Goal: Find specific page/section: Find specific page/section

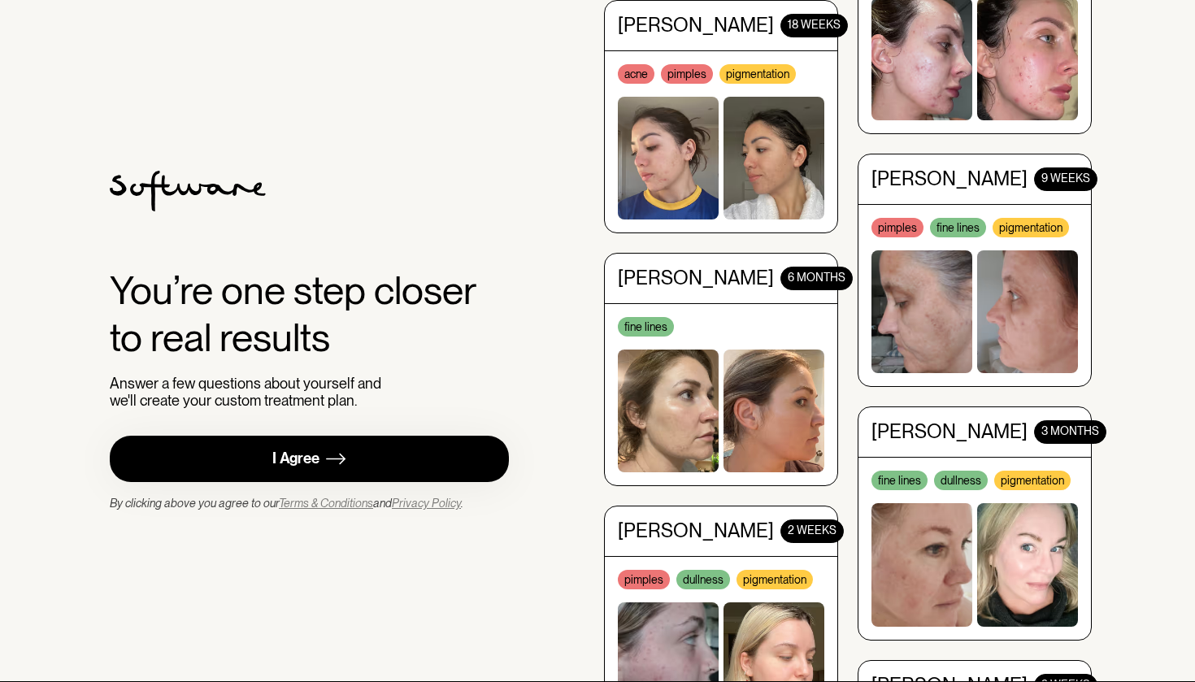
click at [312, 450] on div "I Agree" at bounding box center [295, 459] width 47 height 19
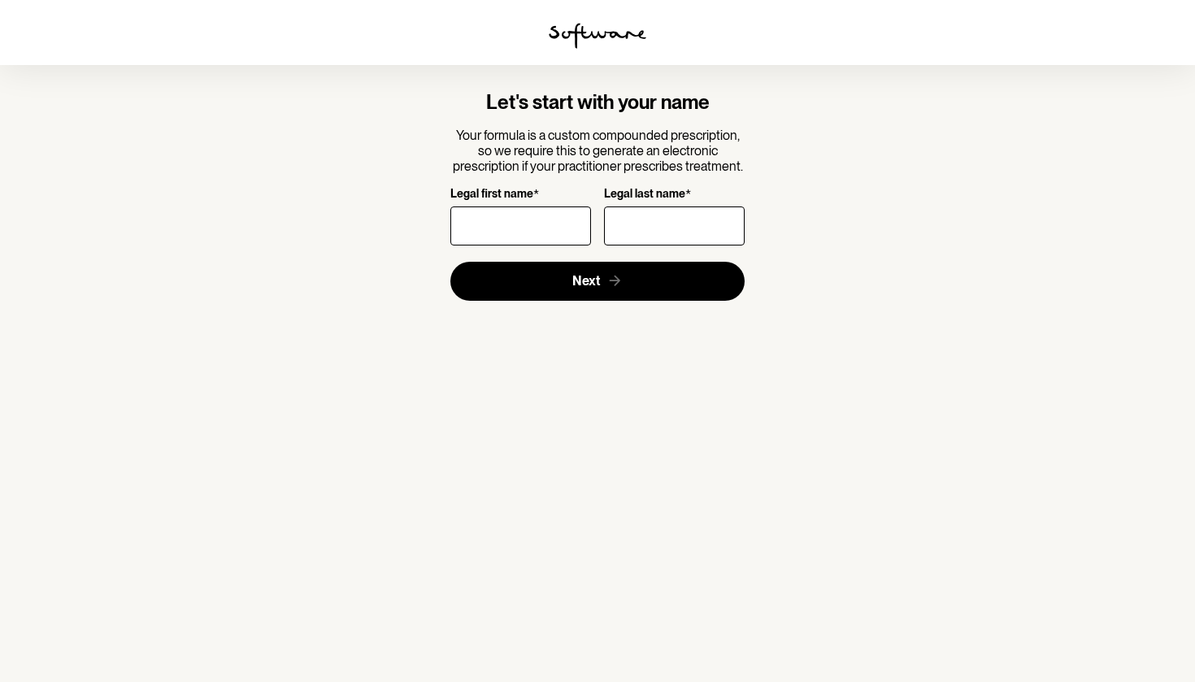
click at [593, 37] on img at bounding box center [598, 36] width 98 height 26
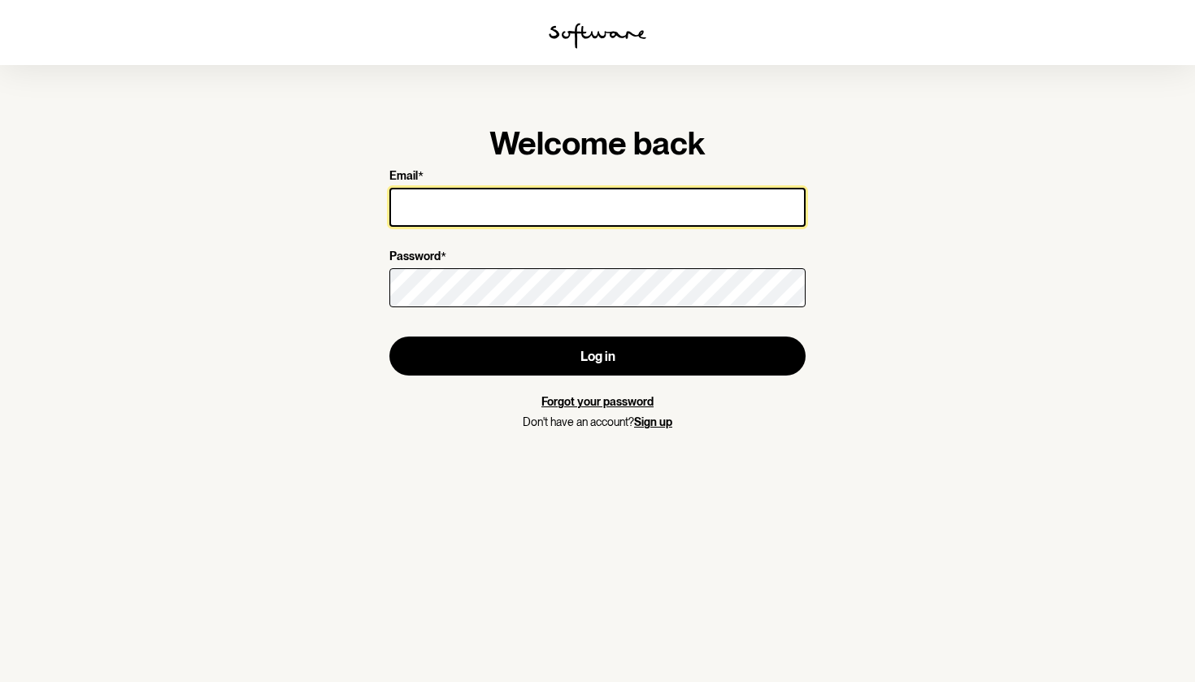
type input "[EMAIL_ADDRESS][PERSON_NAME][DOMAIN_NAME]"
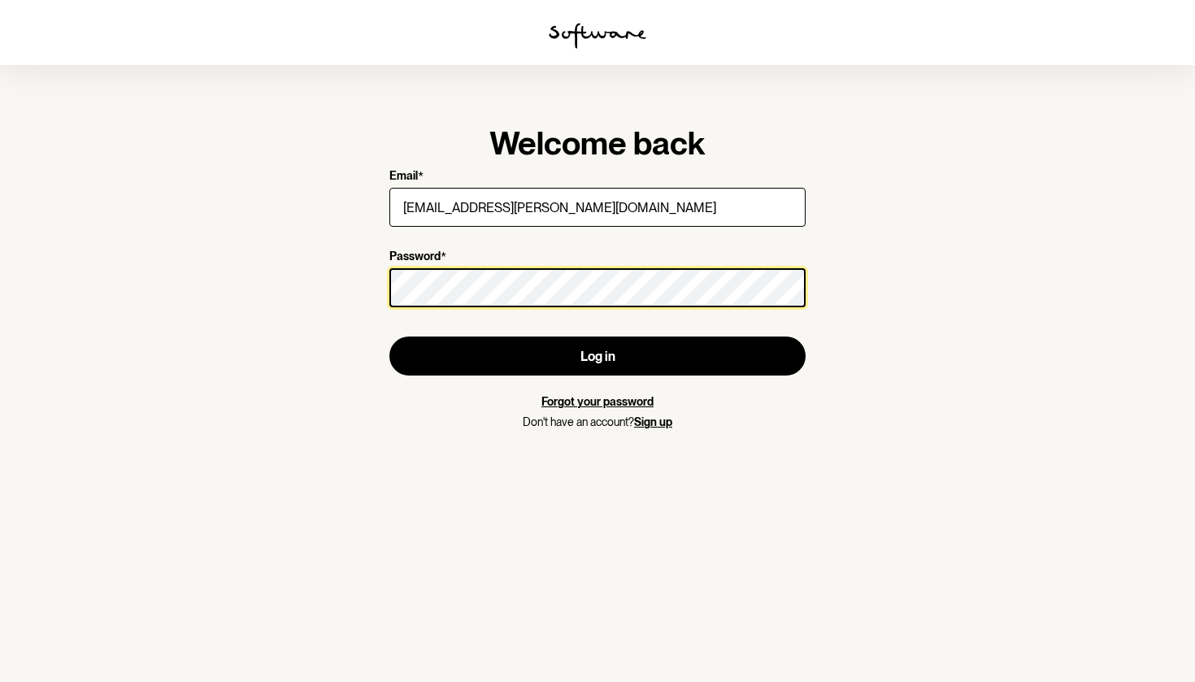
click at [598, 356] on button "Log in" at bounding box center [597, 356] width 416 height 39
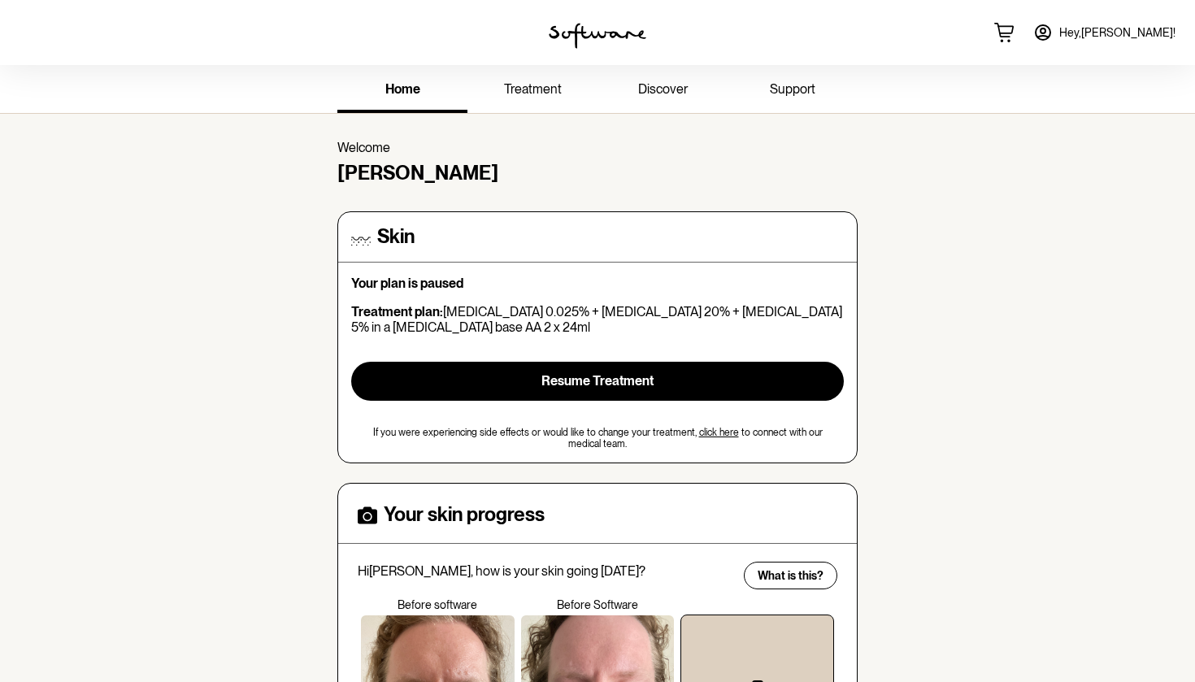
click at [535, 98] on link "treatment" at bounding box center [532, 90] width 130 height 45
